Goal: Task Accomplishment & Management: Complete application form

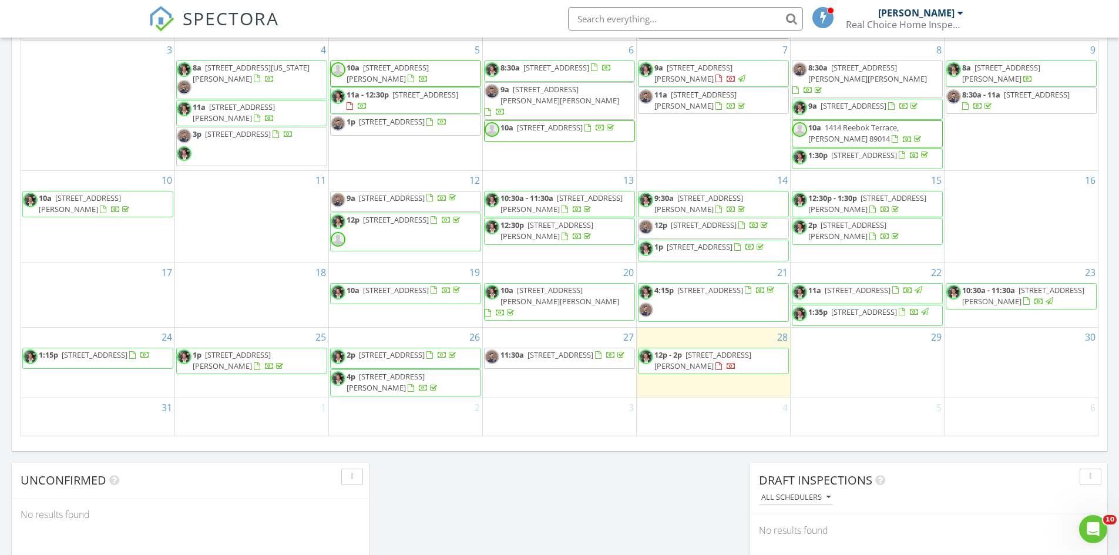
scroll to position [646, 0]
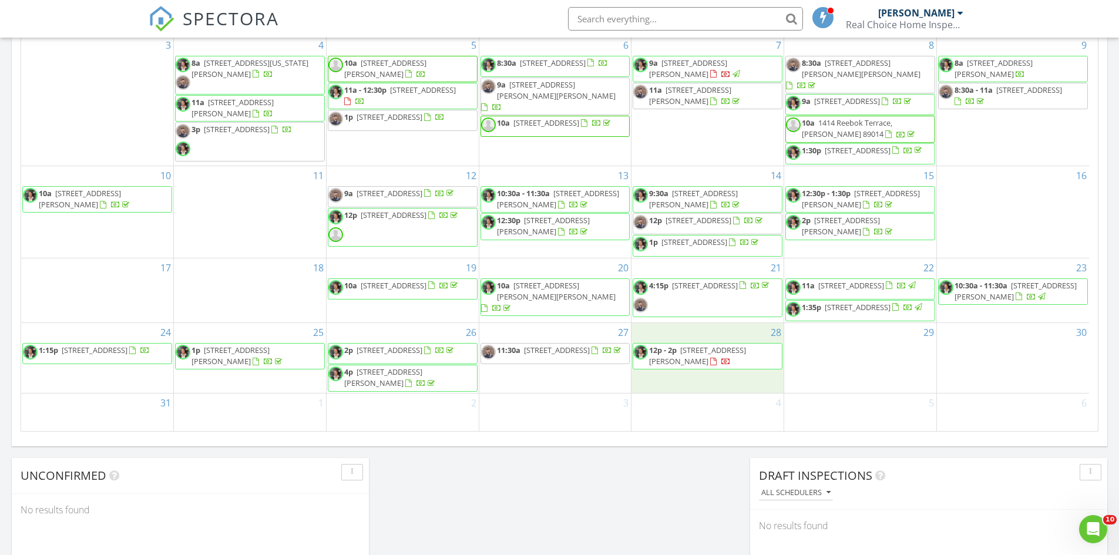
click at [696, 389] on div "28 12p - 2p 440 n Lisbon St, Henderson 89015" at bounding box center [707, 358] width 152 height 70
click at [700, 340] on link "Inspection" at bounding box center [707, 340] width 60 height 19
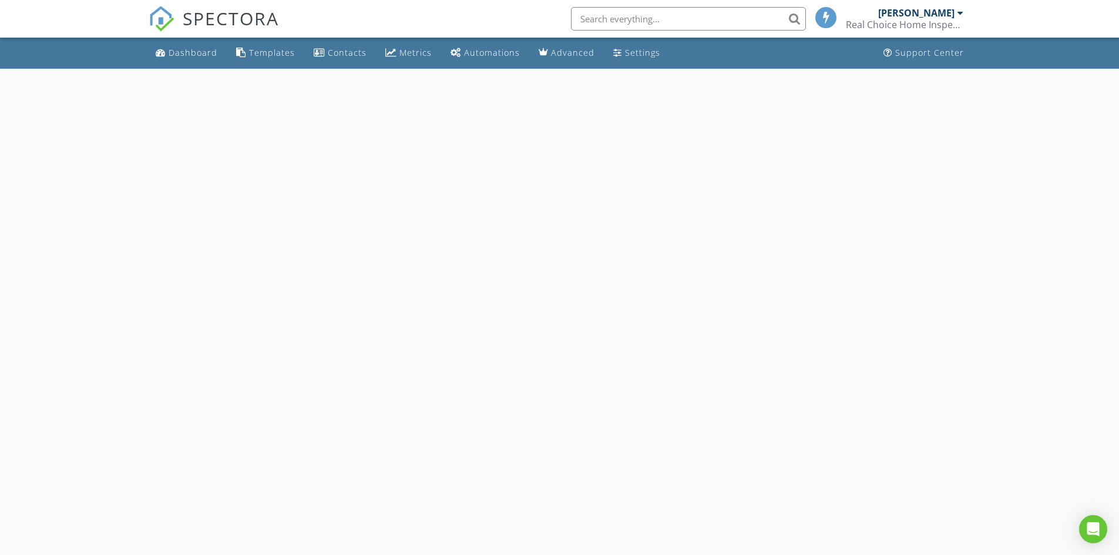
select select "7"
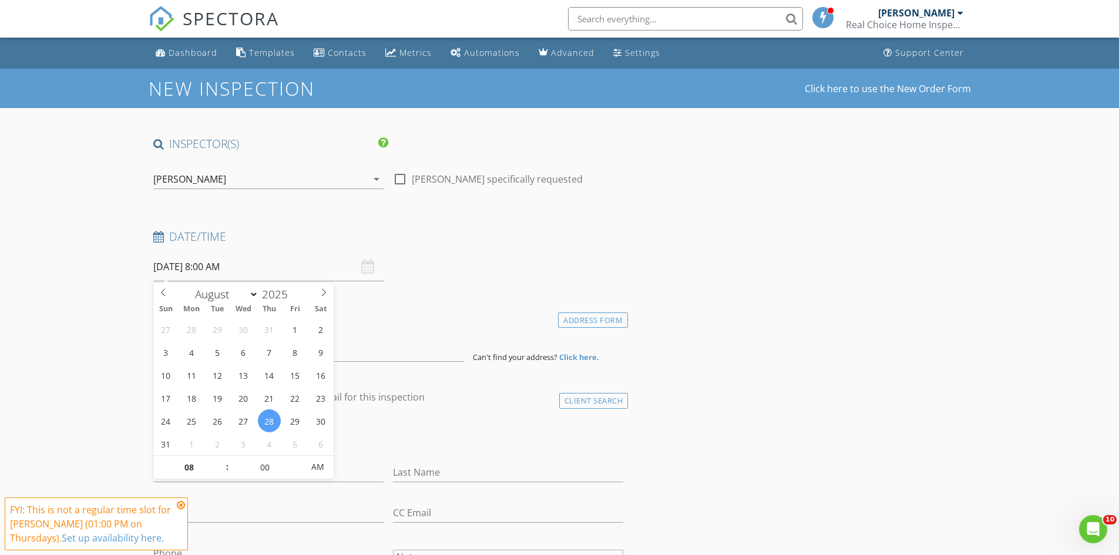
click at [199, 267] on input "08/28/2025 8:00 AM" at bounding box center [268, 267] width 230 height 29
type input "05"
type input "08/28/2025 8:05 AM"
click at [297, 461] on span at bounding box center [297, 462] width 8 height 12
type input "10"
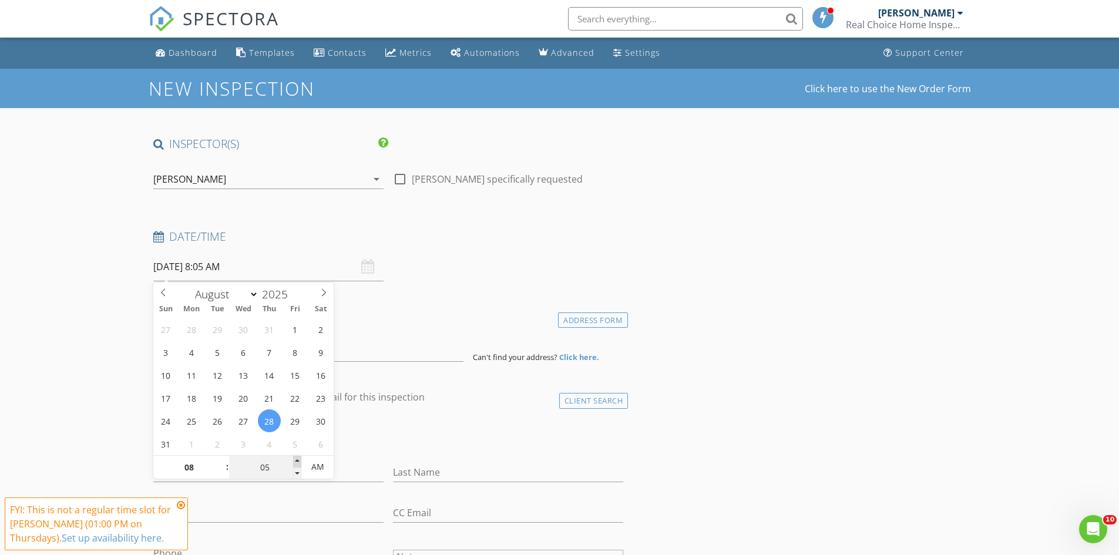
type input "08/28/2025 8:10 AM"
click at [297, 461] on span at bounding box center [297, 462] width 8 height 12
type input "15"
type input "08/28/2025 8:15 AM"
click at [297, 461] on span at bounding box center [297, 462] width 8 height 12
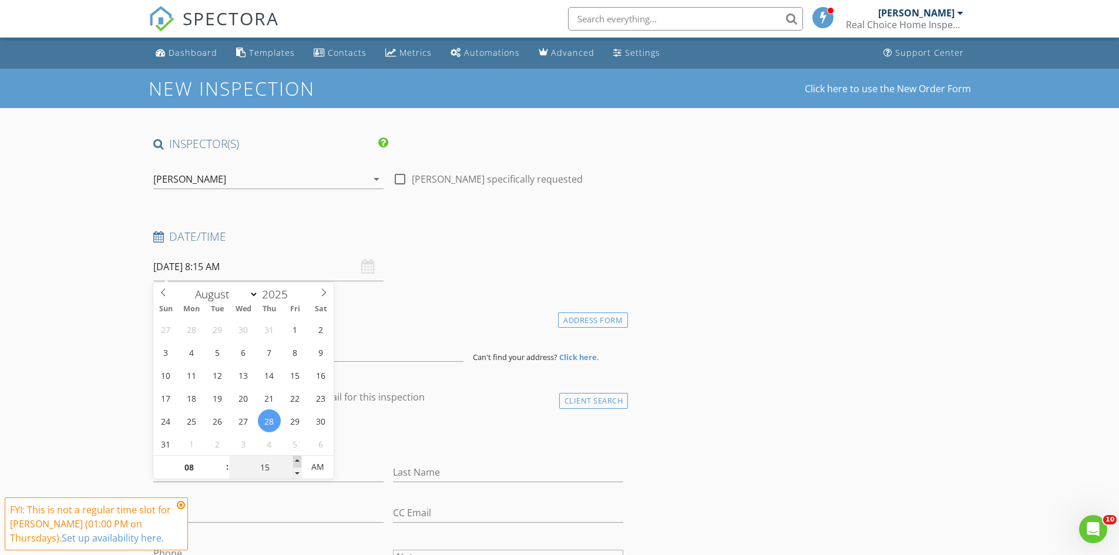
type input "20"
type input "08/28/2025 8:20 AM"
click at [297, 461] on span at bounding box center [297, 462] width 8 height 12
type input "25"
type input "08/28/2025 8:25 AM"
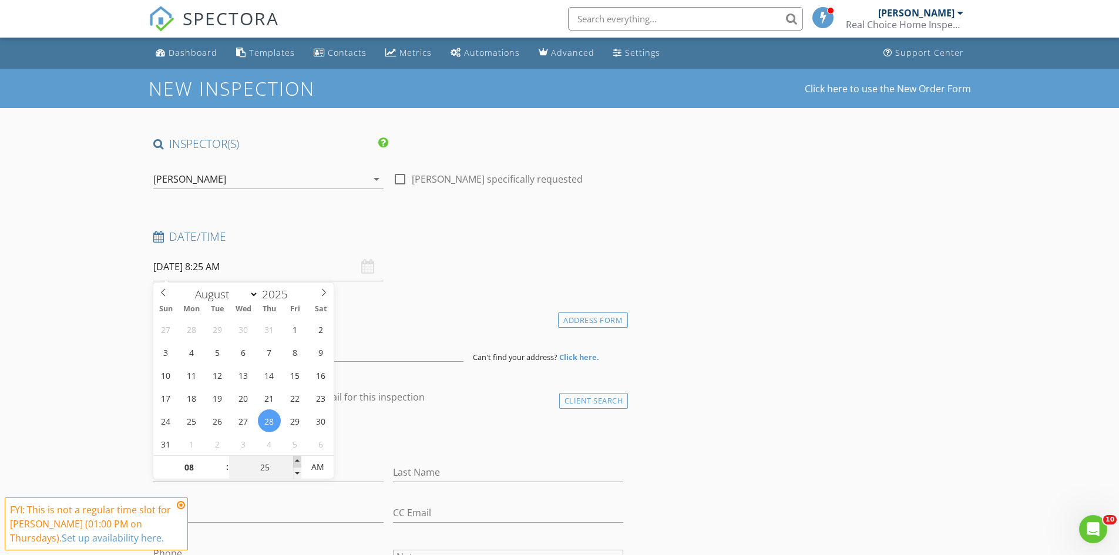
click at [297, 461] on span at bounding box center [297, 462] width 8 height 12
type input "30"
type input "08/28/2025 8:30 AM"
click at [295, 459] on span at bounding box center [297, 462] width 8 height 12
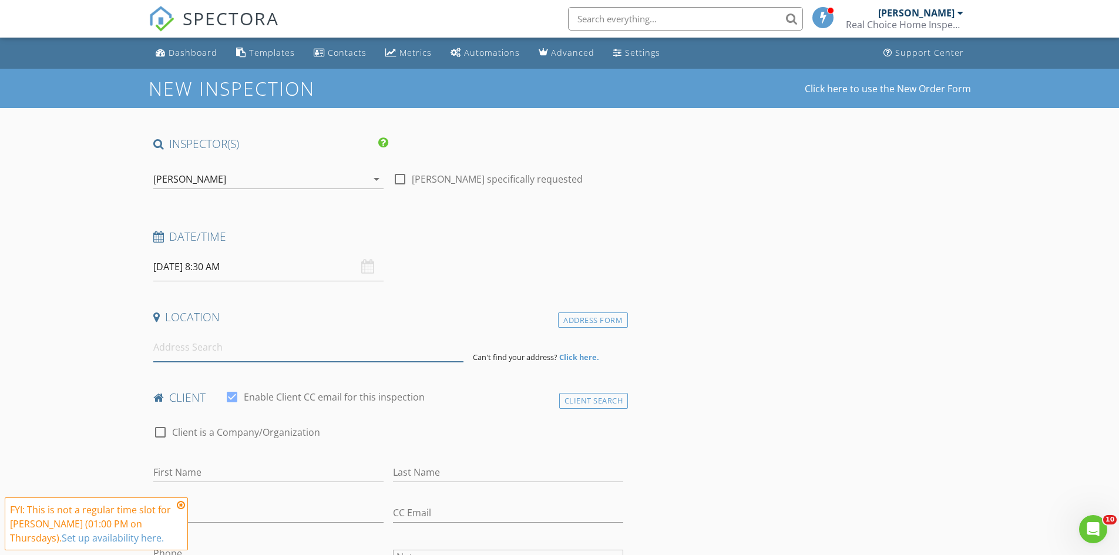
click at [283, 350] on input at bounding box center [308, 347] width 310 height 29
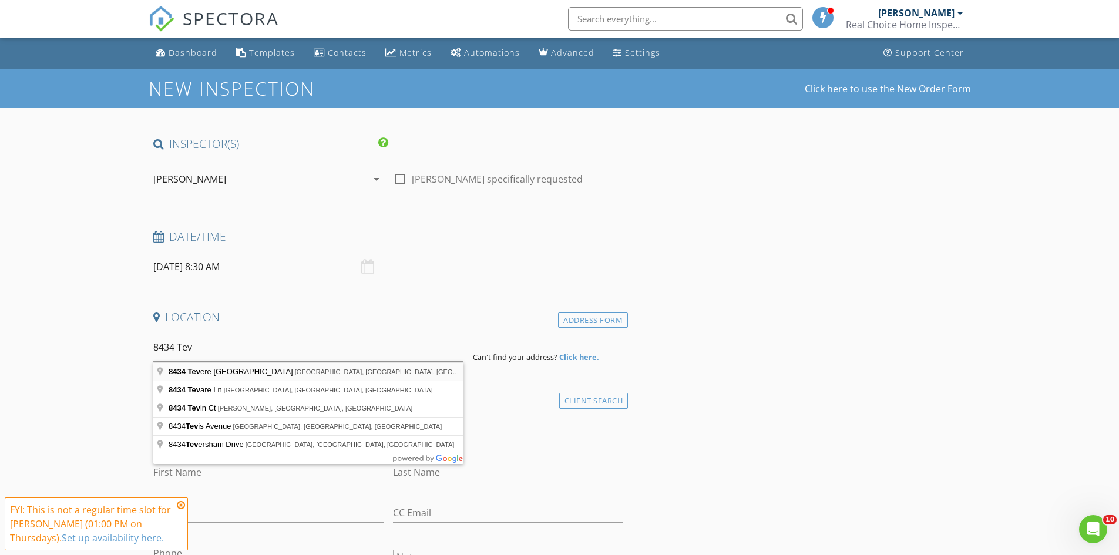
type input "8434 Tevere Valley St, Las Vegas, NV, USA"
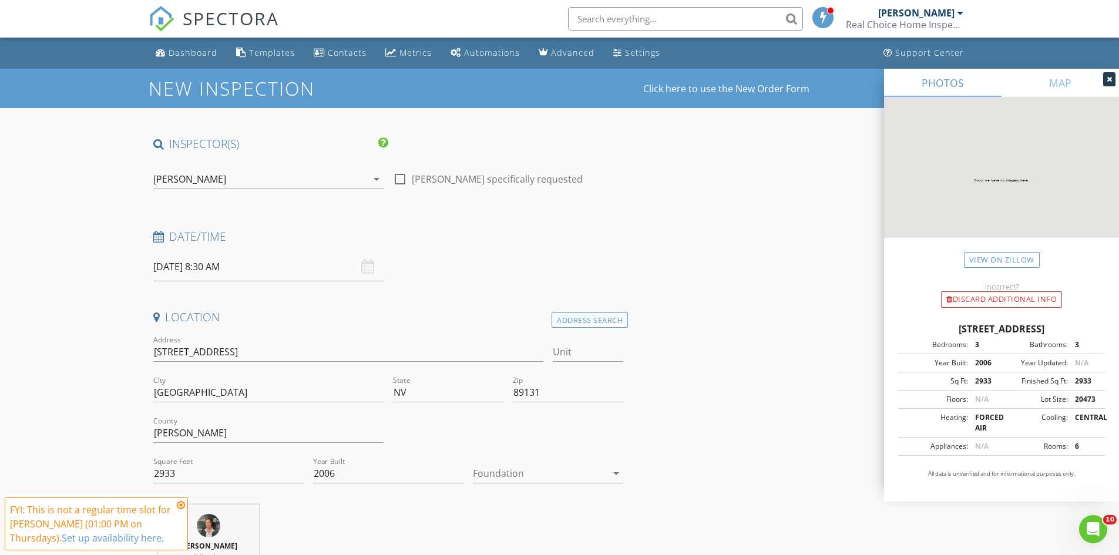
click at [482, 479] on div at bounding box center [540, 473] width 134 height 19
click at [483, 506] on div "Slab" at bounding box center [548, 506] width 132 height 14
click at [180, 507] on icon at bounding box center [181, 504] width 8 height 9
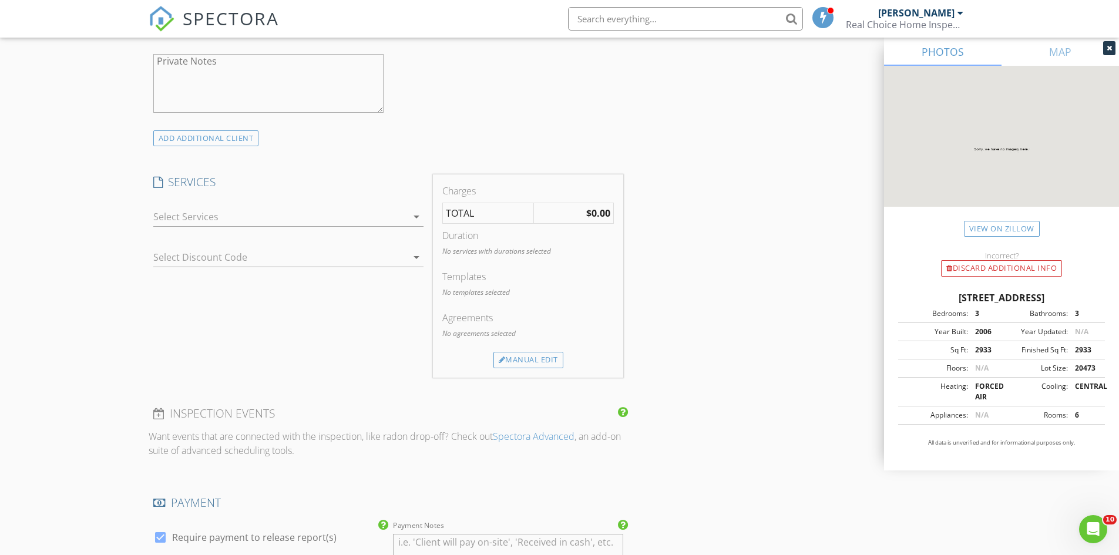
scroll to position [940, 0]
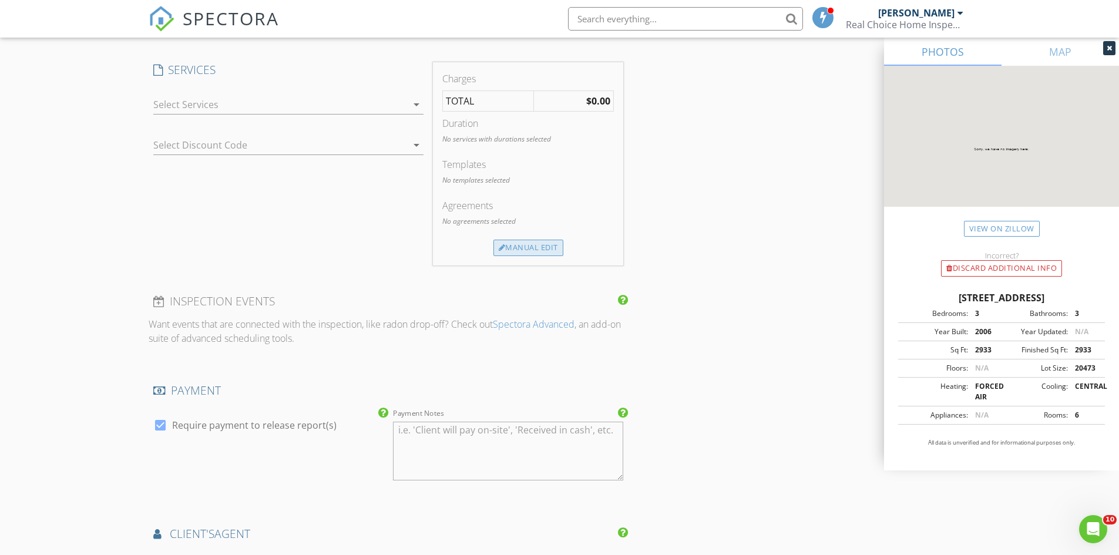
click at [532, 253] on div "Manual Edit" at bounding box center [528, 248] width 70 height 16
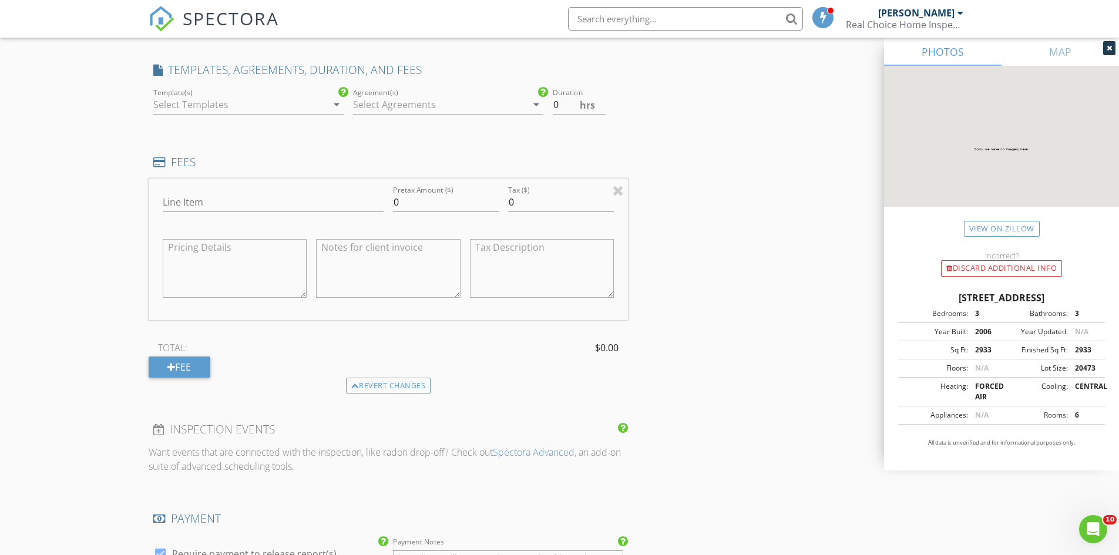
click at [213, 110] on div at bounding box center [240, 104] width 174 height 19
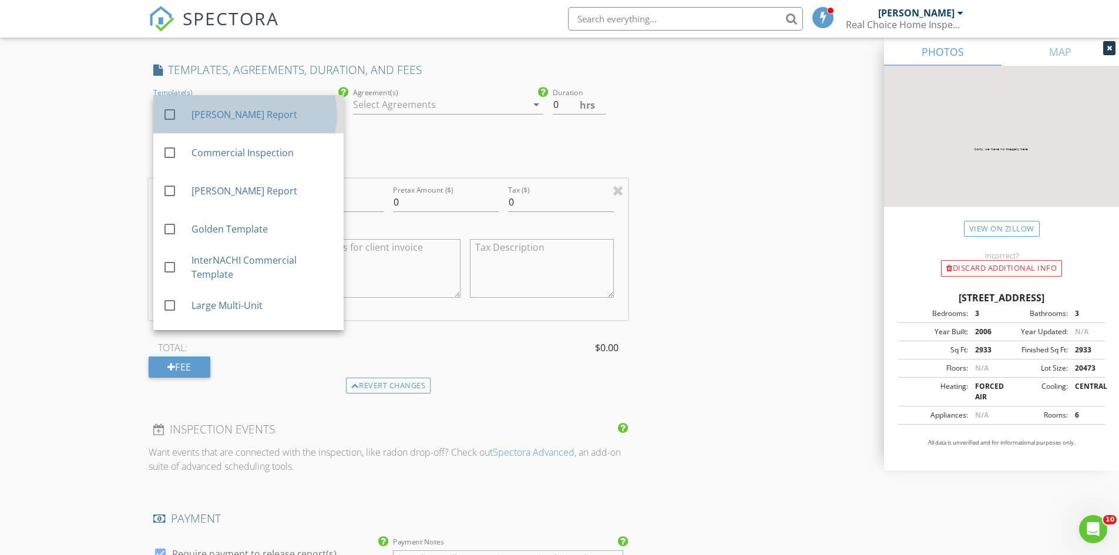
click at [209, 119] on div "Chris Report" at bounding box center [262, 114] width 143 height 14
click at [468, 113] on div at bounding box center [440, 104] width 174 height 19
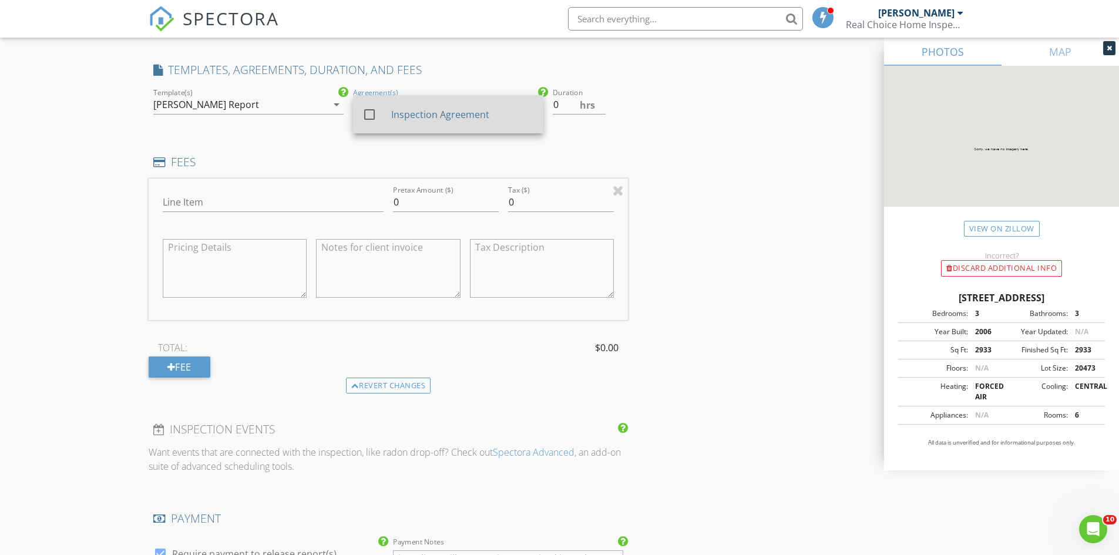
click at [374, 116] on div at bounding box center [369, 115] width 20 height 20
click at [215, 197] on input "Line Item" at bounding box center [273, 202] width 221 height 19
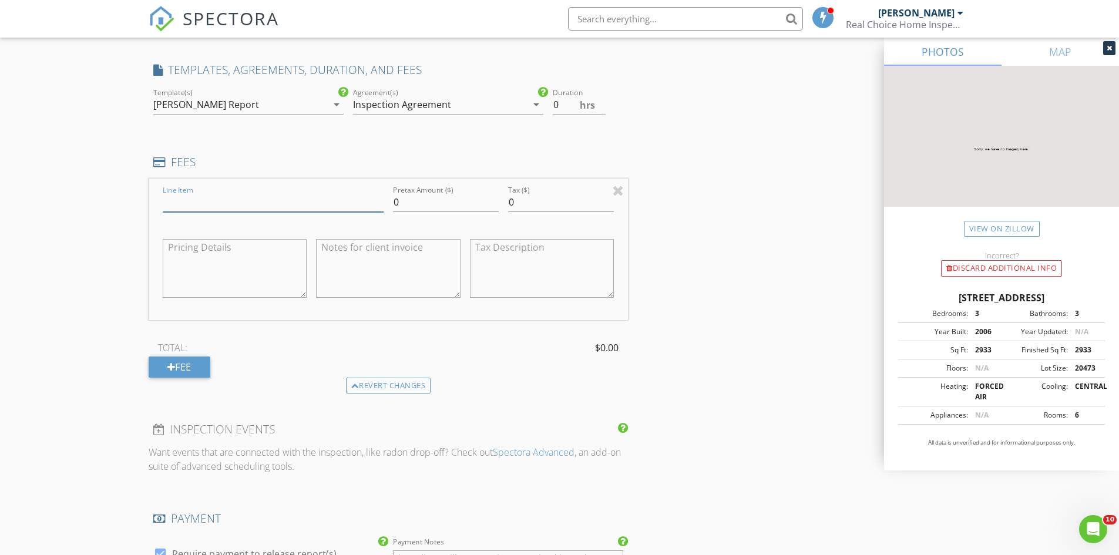
type input "General Inspection"
drag, startPoint x: 412, startPoint y: 200, endPoint x: 394, endPoint y: 201, distance: 18.2
click at [394, 201] on input "0" at bounding box center [446, 202] width 106 height 19
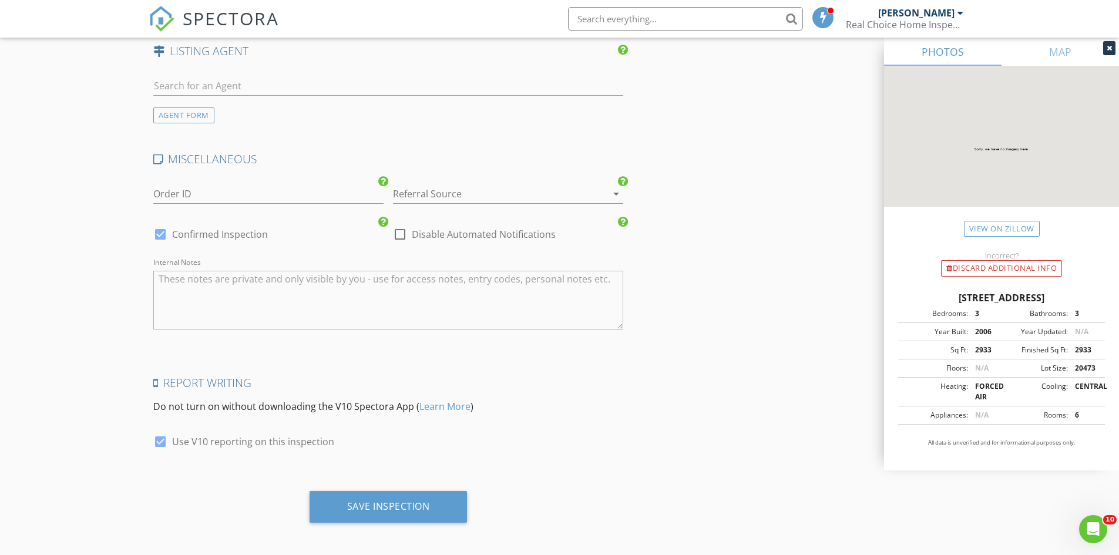
scroll to position [1664, 0]
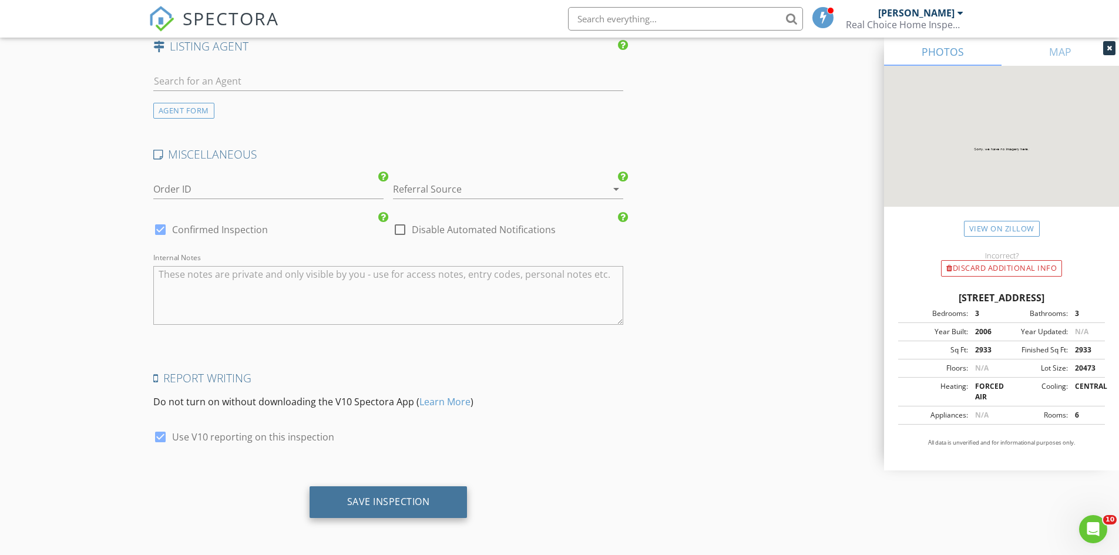
type input "150"
click at [425, 502] on div "Save Inspection" at bounding box center [388, 502] width 83 height 12
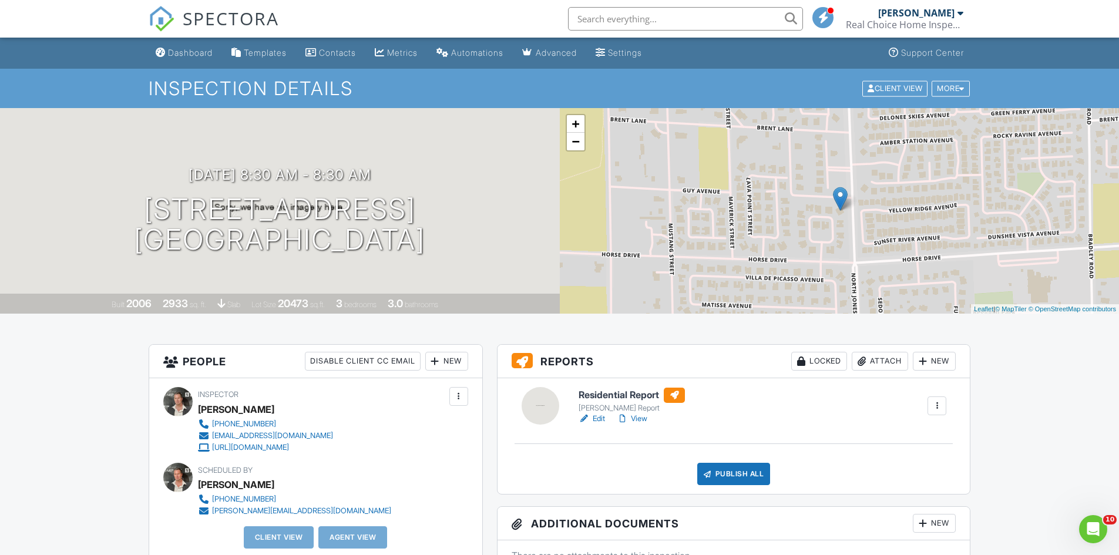
click at [207, 63] on link "Dashboard" at bounding box center [184, 53] width 66 height 22
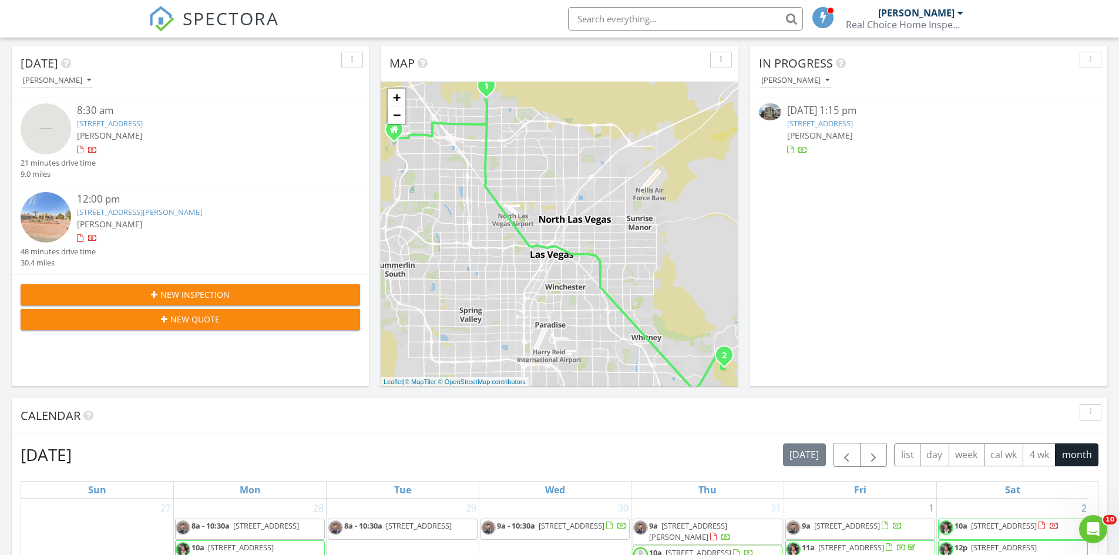
scroll to position [117, 0]
